Goal: Information Seeking & Learning: Check status

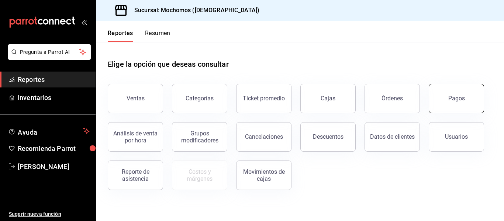
click at [453, 99] on div "Pagos" at bounding box center [456, 98] width 17 height 7
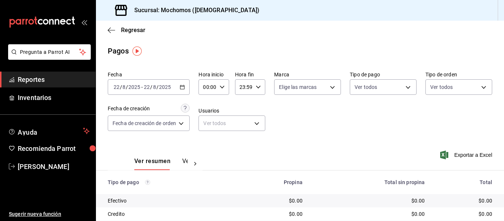
click at [183, 90] on div "2025-08-22 22 / 8 / 2025 - 2025-08-22 22 / 8 / 2025" at bounding box center [149, 86] width 82 height 15
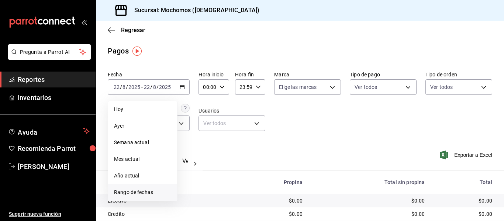
click at [143, 191] on span "Rango de fechas" at bounding box center [142, 192] width 57 height 8
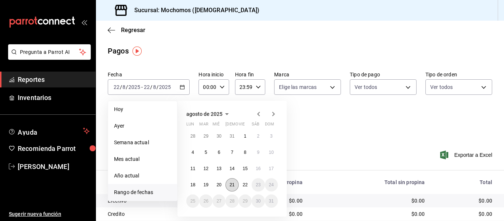
click at [237, 184] on button "21" at bounding box center [231, 184] width 13 height 13
click at [241, 184] on button "22" at bounding box center [245, 184] width 13 height 13
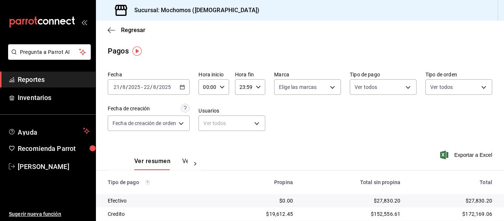
click at [220, 87] on icon "button" at bounding box center [221, 86] width 5 height 5
drag, startPoint x: 205, startPoint y: 152, endPoint x: 203, endPoint y: 146, distance: 6.4
click at [204, 152] on button "05" at bounding box center [207, 157] width 12 height 15
type input "05:00"
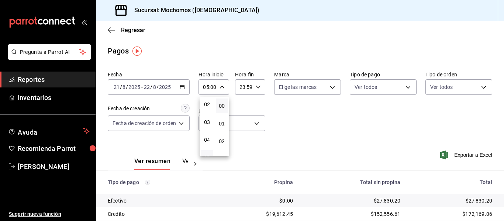
click at [247, 86] on div at bounding box center [252, 110] width 504 height 221
click at [252, 89] on div "23:59 Hora fin" at bounding box center [250, 86] width 30 height 15
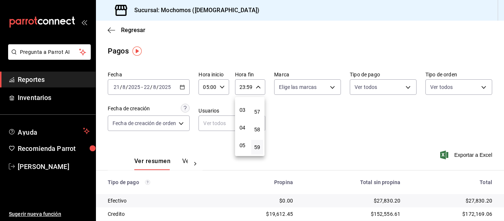
scroll to position [34, 0]
click at [241, 140] on span "04" at bounding box center [242, 143] width 3 height 6
type input "04:59"
click at [179, 86] on div "[DATE] [DATE] - [DATE] [DATE]" at bounding box center [149, 86] width 82 height 15
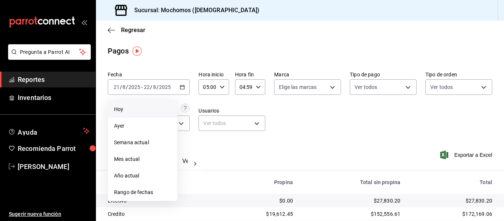
click at [132, 108] on span "Hoy" at bounding box center [142, 109] width 57 height 8
type input "00:00"
type input "23:59"
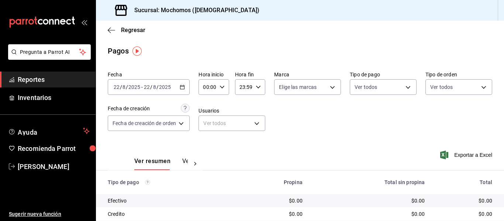
click at [219, 87] on icon "button" at bounding box center [221, 86] width 5 height 5
click at [207, 122] on span "05" at bounding box center [206, 121] width 3 height 6
type input "05:00"
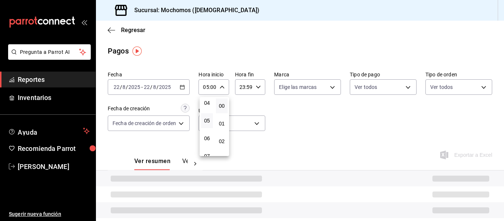
click at [285, 122] on div at bounding box center [252, 110] width 504 height 221
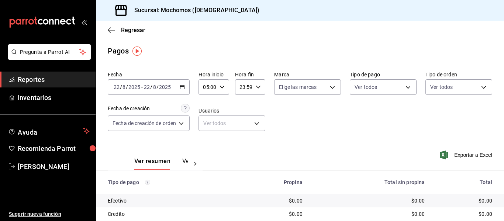
click at [353, 126] on div "Fecha [DATE] [DATE] - [DATE] [DATE] Hora inicio 05:00 Hora inicio Hora fin 23:5…" at bounding box center [300, 104] width 384 height 72
